Goal: Contribute content: Contribute content

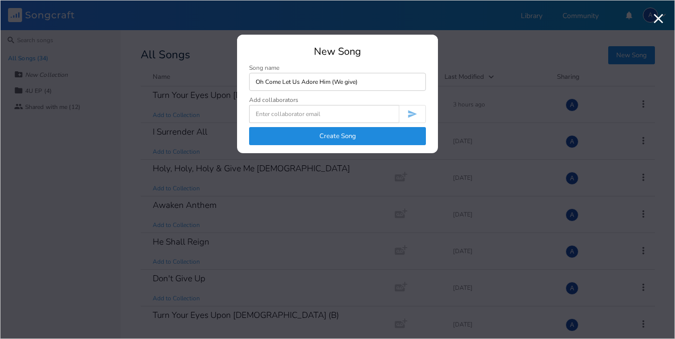
type input "Oh Come Let Us Adore Him (We give)"
click at [309, 138] on button "Create Song" at bounding box center [337, 136] width 177 height 18
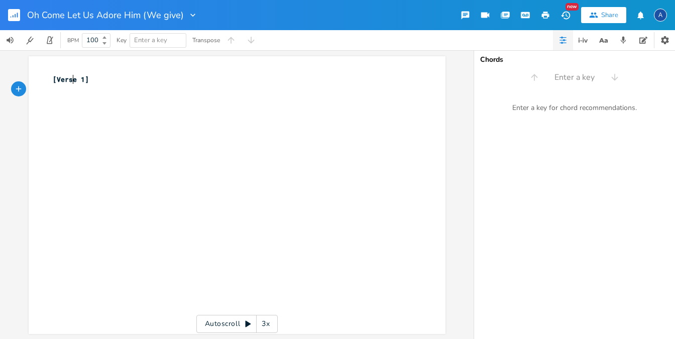
click at [71, 83] on span "[Verse 1]" at bounding box center [71, 79] width 36 height 9
type textarea "Ch"
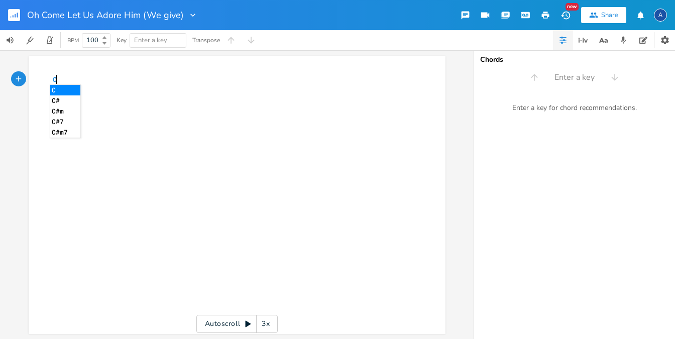
type textarea "[Verse 1]"
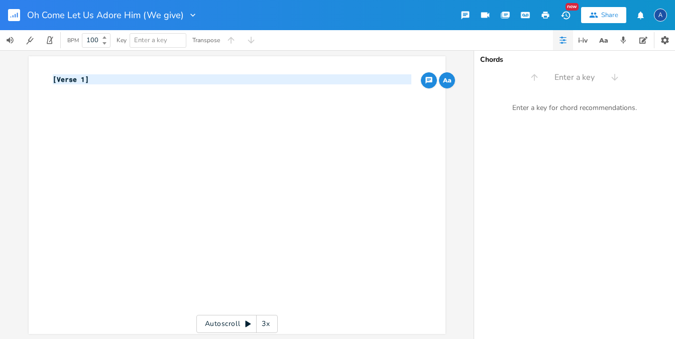
click at [85, 80] on span "[Verse 1]" at bounding box center [71, 79] width 36 height 9
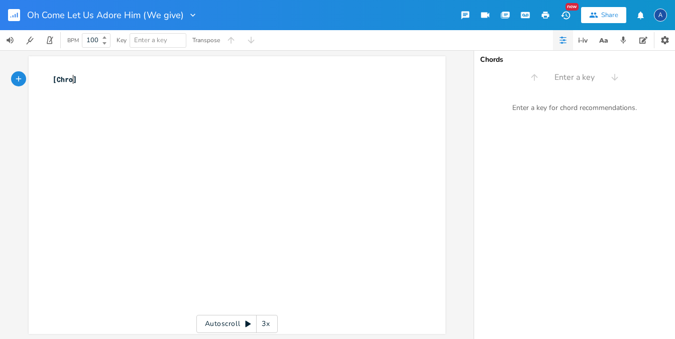
scroll to position [0, 19]
type textarea "Chrous"
type textarea "orus"
click at [100, 101] on pre "​" at bounding box center [232, 100] width 363 height 11
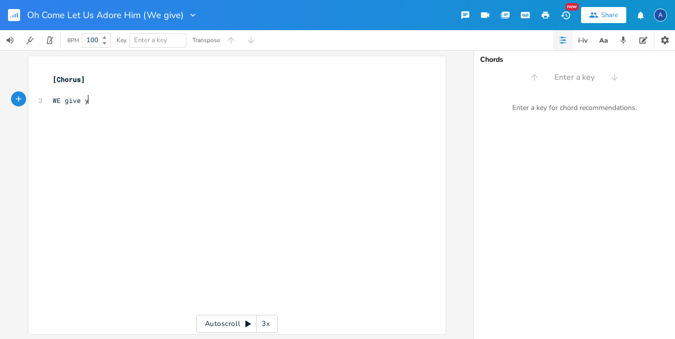
type textarea "WE give you"
type textarea "e give you all the glory"
type textarea "We give you all the glory"
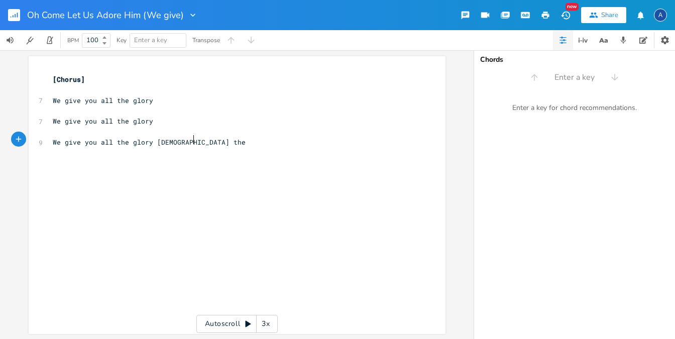
type textarea "We give you all the glory [DEMOGRAPHIC_DATA] the l"
type textarea "Lord (ex"
type textarea "3"
type textarea "2x)"
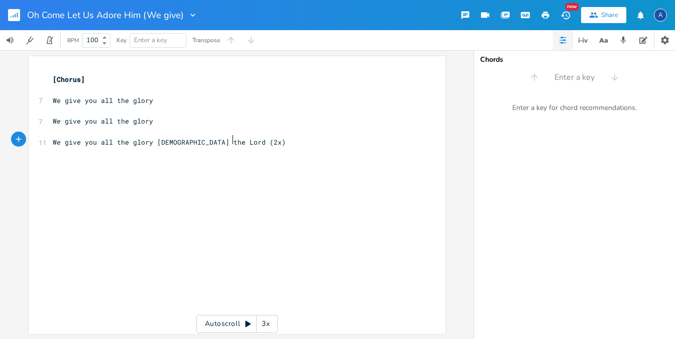
scroll to position [0, 8]
type textarea "T"
type textarea "[Chorus]"
drag, startPoint x: 88, startPoint y: 79, endPoint x: 39, endPoint y: 78, distance: 48.7
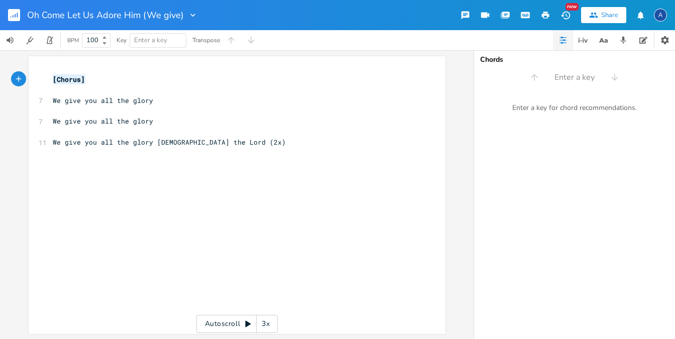
click at [39, 78] on div "[Chorus] x [Chorus] ​ 7 We give you all the glory ​ 7 We give you all the glory…" at bounding box center [237, 195] width 417 height 278
click at [80, 175] on div "x [Chorus] ​ 7 We give you all the glory ​ 7 We give you all the glory ​ 11 We …" at bounding box center [245, 204] width 388 height 265
paste textarea "Chorus"
click at [72, 161] on span "[Chorus]" at bounding box center [69, 162] width 32 height 9
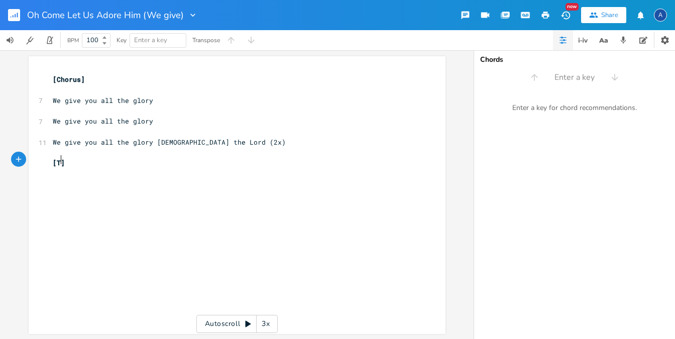
type textarea "Tag"
click at [86, 163] on pre "[Tag]" at bounding box center [232, 163] width 363 height 11
click at [98, 158] on pre "[Tag]" at bounding box center [232, 163] width 363 height 11
type textarea "-"
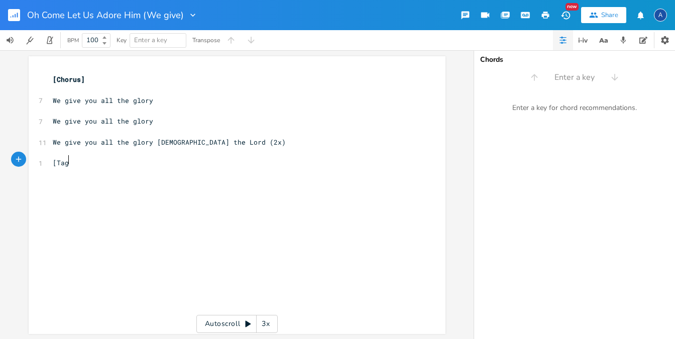
scroll to position [0, 4]
type textarea "[DEMOGRAPHIC_DATA] the Lord"
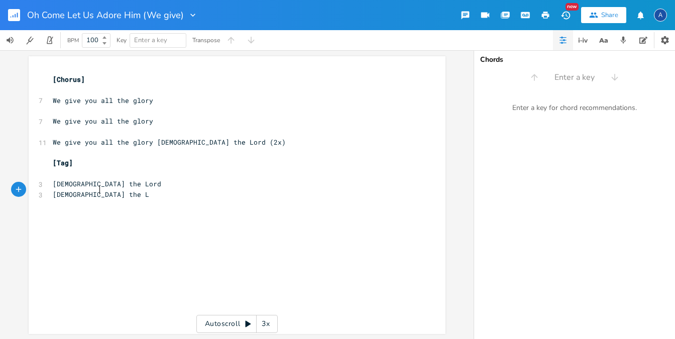
type textarea "[DEMOGRAPHIC_DATA] the Lord"
click at [124, 179] on pre "[DEMOGRAPHIC_DATA] the Lord" at bounding box center [232, 184] width 363 height 11
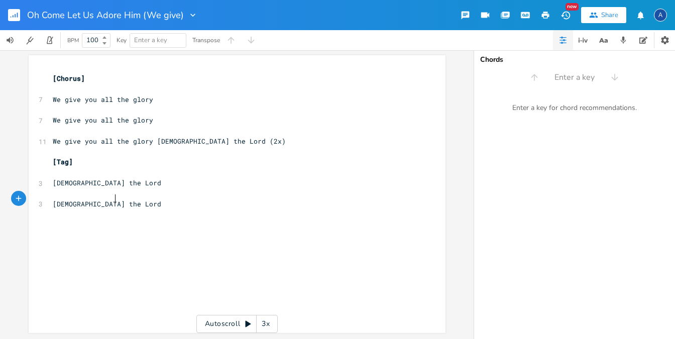
click at [148, 202] on pre "[DEMOGRAPHIC_DATA] the Lord" at bounding box center [232, 204] width 363 height 11
click at [63, 91] on pre "​" at bounding box center [232, 89] width 363 height 11
type textarea "1"
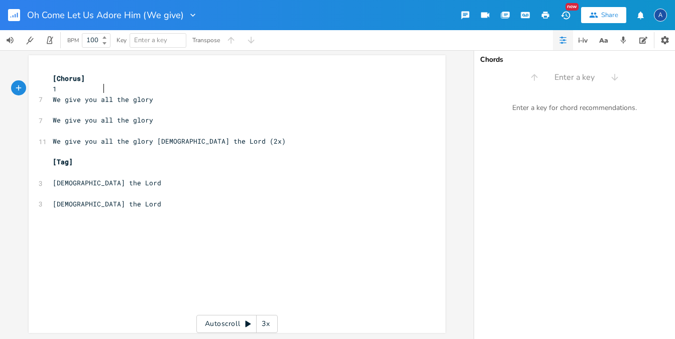
click at [57, 85] on span "1" at bounding box center [55, 88] width 4 height 9
click at [139, 85] on pre "1" at bounding box center [232, 89] width 363 height 11
type textarea "3"
click at [72, 109] on pre "​" at bounding box center [232, 110] width 363 height 11
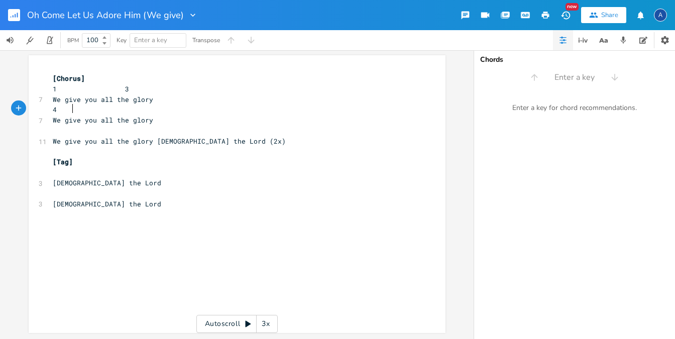
type textarea "4."
click at [140, 111] on pre "4" at bounding box center [232, 110] width 363 height 11
click at [129, 111] on pre "4" at bounding box center [232, 110] width 363 height 11
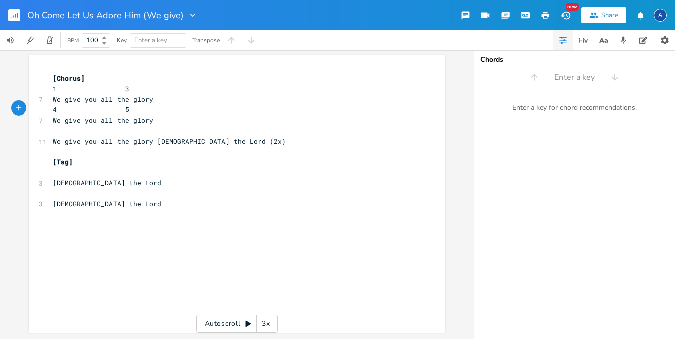
type textarea "5"
click at [152, 45] on span "Enter a key" at bounding box center [158, 41] width 48 height 14
type input "a"
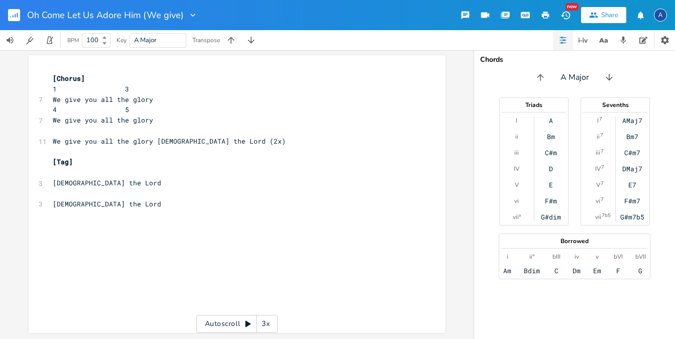
click at [70, 133] on pre "​" at bounding box center [232, 131] width 363 height 11
type textarea "4."
type textarea "3 2."
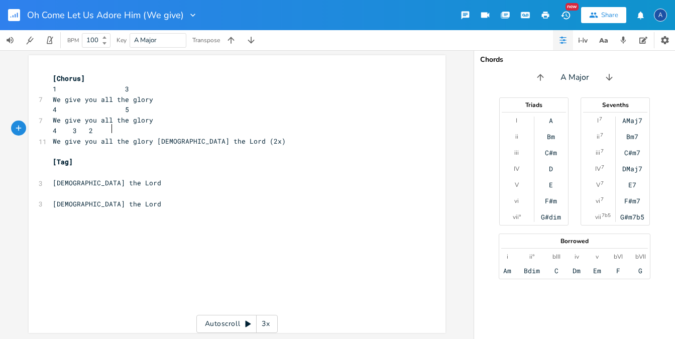
scroll to position [0, 20]
type textarea "1."
type textarea "5"
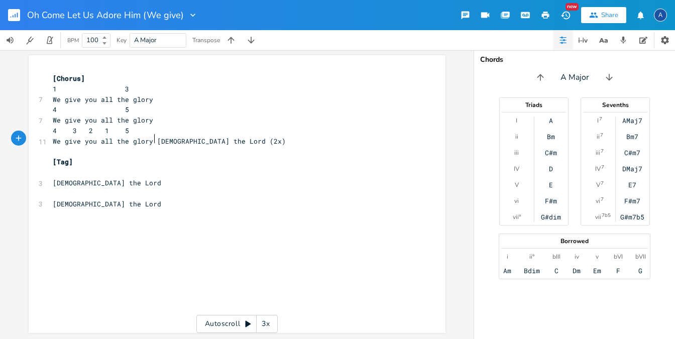
click at [152, 139] on span "We give you all the glory [DEMOGRAPHIC_DATA] the Lord (2x)" at bounding box center [169, 141] width 233 height 9
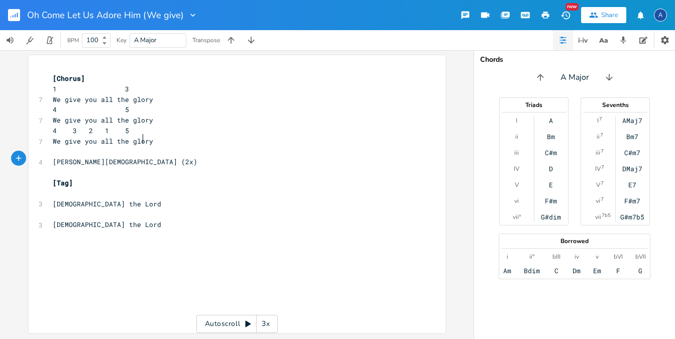
click at [141, 137] on span "We give you all the glory" at bounding box center [103, 141] width 100 height 9
click at [144, 130] on pre "4 3 2 1 5" at bounding box center [232, 131] width 363 height 11
type textarea "("
type textarea ")b"
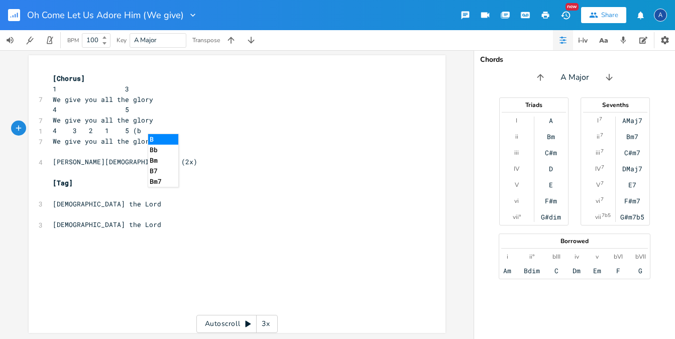
type textarea "(b6"
click at [186, 127] on pre "4 3 2 1 5 (b6" at bounding box center [232, 131] width 363 height 11
click at [132, 141] on span "We give you all the glory" at bounding box center [103, 141] width 100 height 9
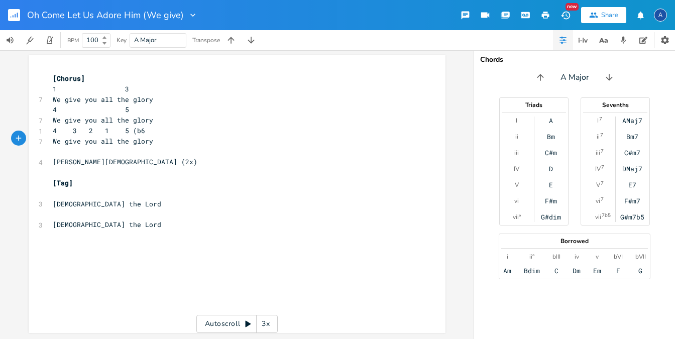
click at [170, 127] on pre "4 3 2 1 5 (b6" at bounding box center [232, 131] width 363 height 11
type textarea ") 6 -2"
click at [169, 129] on span "4 3 2 1 5 (b6) 6 -2" at bounding box center [111, 130] width 117 height 9
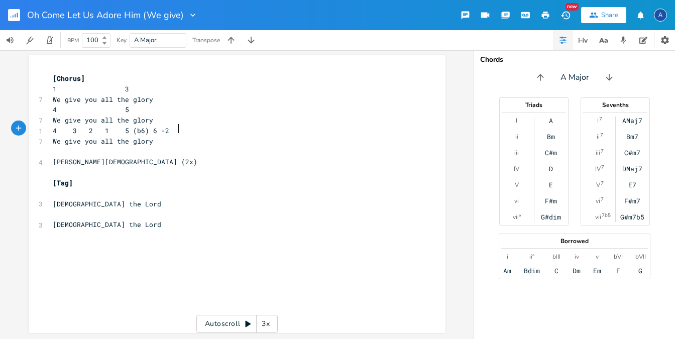
scroll to position [0, 1]
click at [59, 152] on pre "​" at bounding box center [232, 152] width 363 height 11
type textarea "1."
type textarea "5."
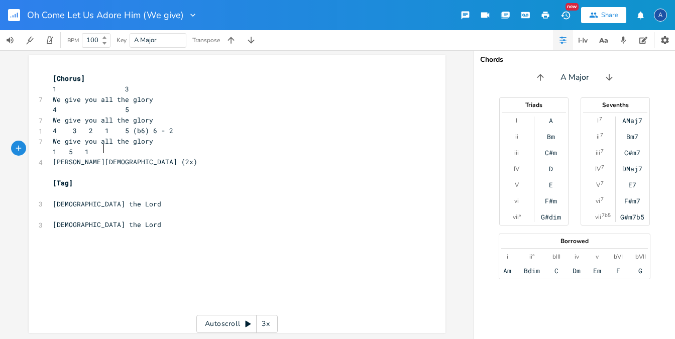
type textarea "1"
click at [55, 191] on pre "​" at bounding box center [232, 193] width 363 height 11
type textarea "Bdim - A"
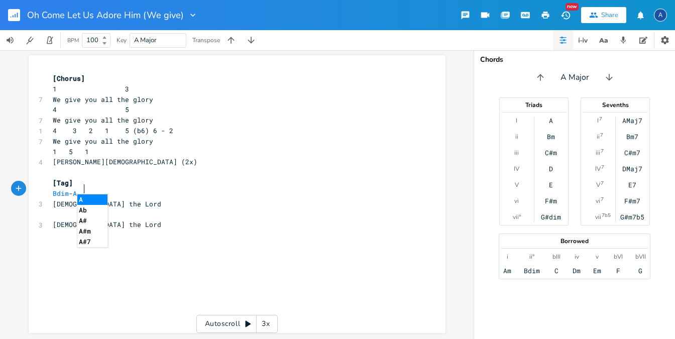
click at [152, 190] on pre "Bdim - A" at bounding box center [232, 193] width 363 height 11
click at [73, 190] on span "Bdim - A" at bounding box center [65, 193] width 24 height 9
click at [75, 189] on span "Bdim - A" at bounding box center [65, 193] width 24 height 9
click at [93, 191] on span "A" at bounding box center [95, 194] width 4 height 10
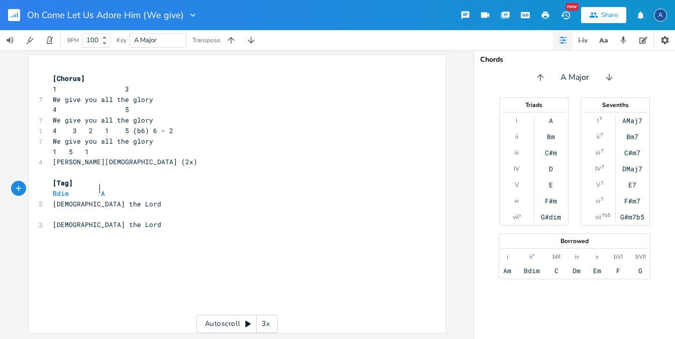
scroll to position [0, 3]
click at [56, 212] on pre "​" at bounding box center [232, 214] width 363 height 11
type textarea "Bdim A"
click at [179, 211] on pre "Bdim A" at bounding box center [232, 214] width 363 height 11
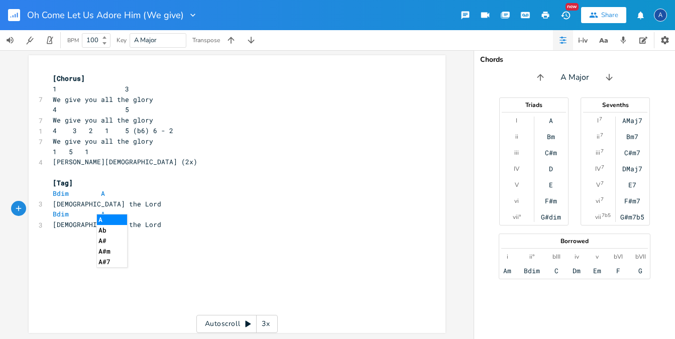
click at [141, 313] on div "x [Chorus] 1 3 7 We give you all the glory 4 5 7 We give you all the glory 1 4 …" at bounding box center [245, 203] width 388 height 265
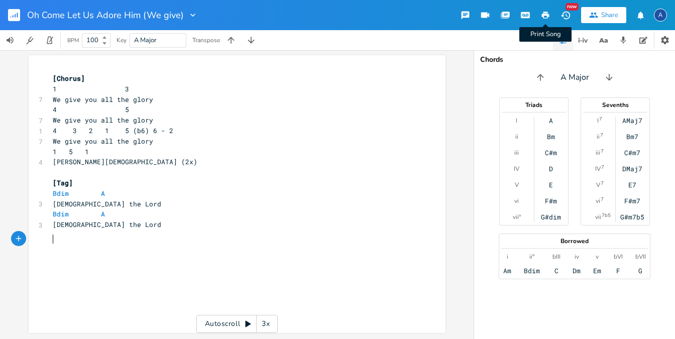
click at [545, 15] on icon "button" at bounding box center [546, 15] width 8 height 7
